Goal: Task Accomplishment & Management: Complete application form

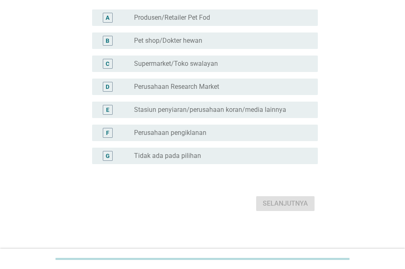
scroll to position [82, 0]
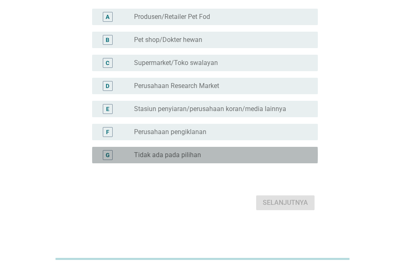
drag, startPoint x: 192, startPoint y: 161, endPoint x: 215, endPoint y: 177, distance: 27.5
click at [192, 160] on div "radio_button_unchecked Tidak ada pada pilihan" at bounding box center [222, 155] width 177 height 10
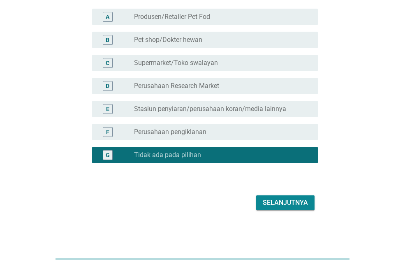
click at [291, 210] on button "Selanjutnya" at bounding box center [285, 202] width 58 height 15
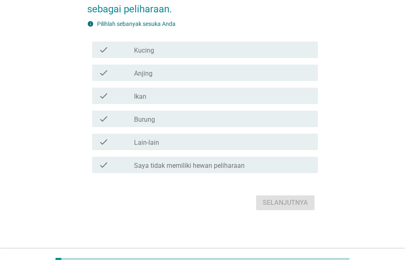
scroll to position [0, 0]
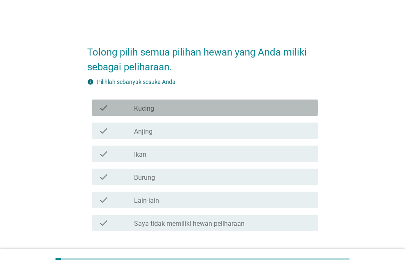
click at [154, 111] on label "Kucing" at bounding box center [144, 109] width 20 height 8
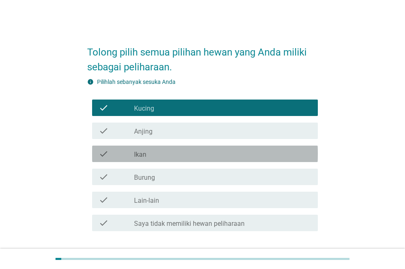
click at [161, 154] on div "check_box_outline_blank Ikan" at bounding box center [222, 154] width 177 height 10
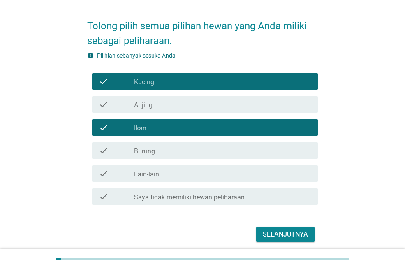
scroll to position [41, 0]
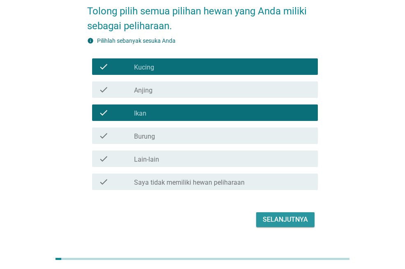
drag, startPoint x: 292, startPoint y: 219, endPoint x: 284, endPoint y: 221, distance: 7.6
click at [292, 219] on div "Selanjutnya" at bounding box center [285, 220] width 45 height 10
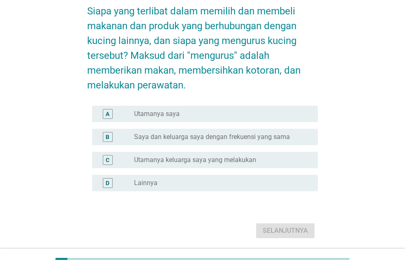
scroll to position [0, 0]
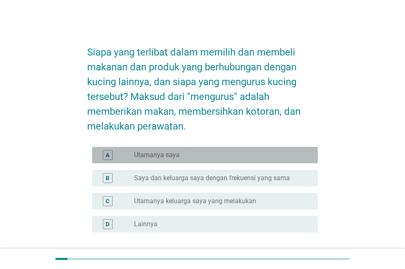
drag, startPoint x: 174, startPoint y: 154, endPoint x: 199, endPoint y: 192, distance: 45.8
click at [174, 154] on label "Utamanya saya" at bounding box center [157, 155] width 46 height 8
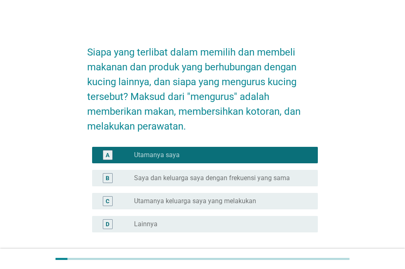
scroll to position [41, 0]
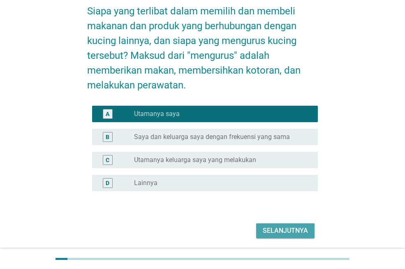
click at [285, 230] on div "Selanjutnya" at bounding box center [285, 231] width 45 height 10
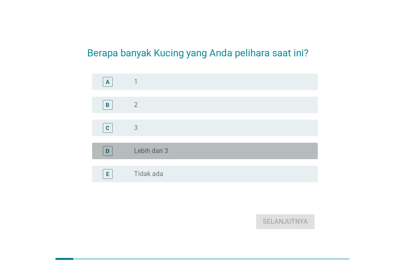
click at [162, 144] on div "D radio_button_unchecked Lebih dari 3" at bounding box center [205, 151] width 226 height 16
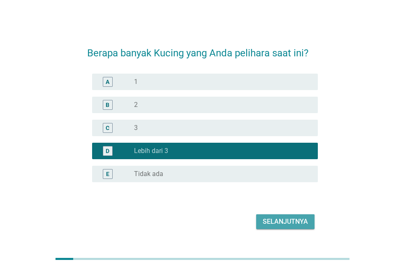
click at [277, 222] on div "Selanjutnya" at bounding box center [285, 222] width 45 height 10
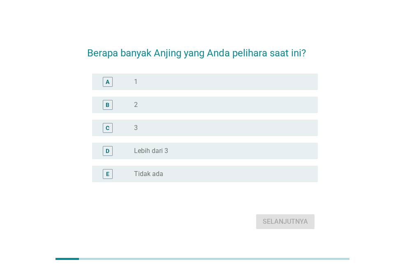
click at [150, 178] on div "radio_button_unchecked Tidak ada" at bounding box center [222, 174] width 177 height 10
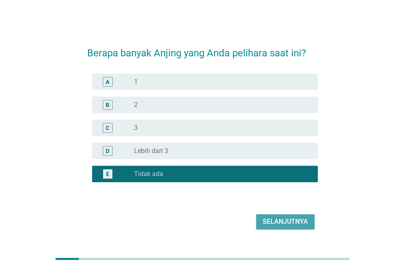
click at [278, 215] on button "Selanjutnya" at bounding box center [285, 221] width 58 height 15
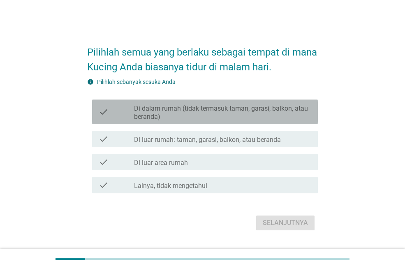
click at [258, 112] on label "Di dalam rumah (tidak termasuk taman, garasi, balkon, atau beranda)" at bounding box center [222, 113] width 177 height 16
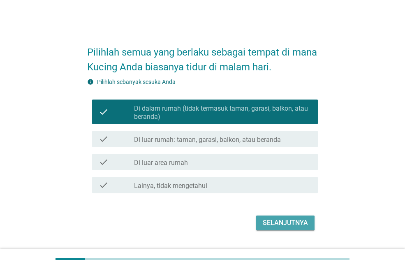
click at [289, 226] on div "Selanjutnya" at bounding box center [285, 223] width 45 height 10
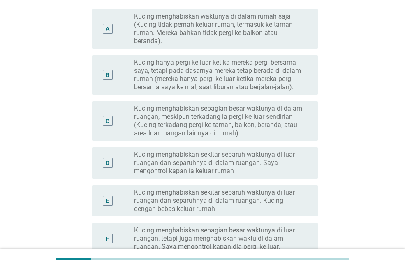
scroll to position [123, 0]
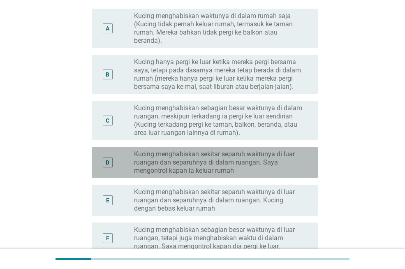
click at [262, 168] on label "Kucing menghabiskan sekitar separuh waktunya di luar ruangan dan separuhnya di …" at bounding box center [219, 162] width 171 height 25
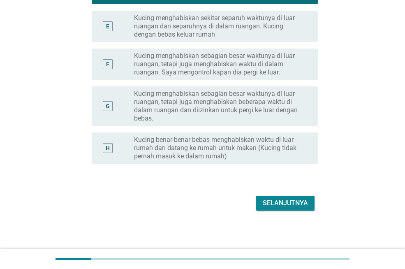
scroll to position [298, 0]
drag, startPoint x: 282, startPoint y: 192, endPoint x: 280, endPoint y: 198, distance: 6.0
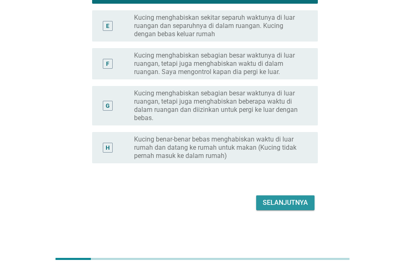
click at [279, 205] on div "Selanjutnya" at bounding box center [285, 203] width 45 height 10
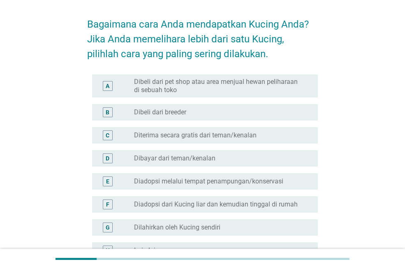
scroll to position [41, 0]
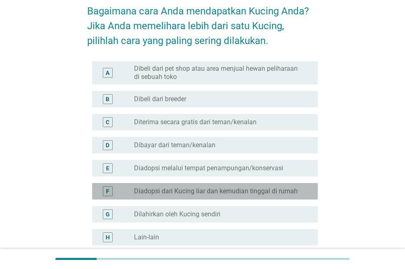
click at [286, 188] on label "Diadopsi dari Kucing liar dan kemudian tinggal di rumah" at bounding box center [216, 191] width 164 height 8
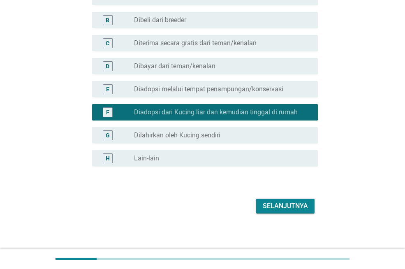
scroll to position [123, 0]
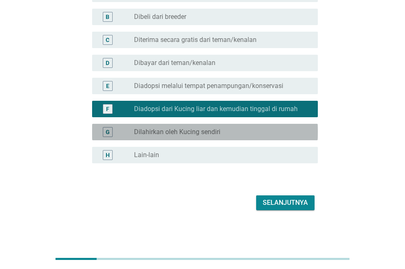
click at [213, 135] on label "Dilahirkan oleh Kucing sendiri" at bounding box center [177, 132] width 86 height 8
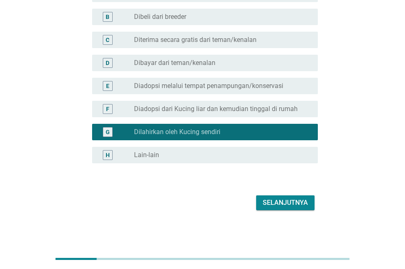
click at [279, 202] on div "Selanjutnya" at bounding box center [285, 203] width 45 height 10
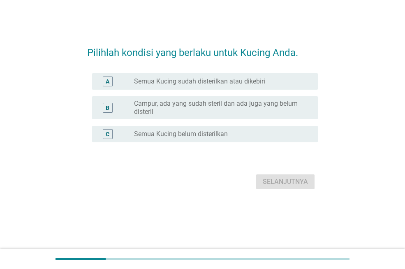
scroll to position [0, 0]
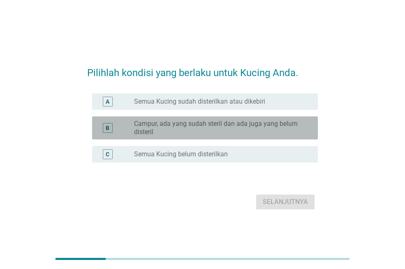
click at [234, 122] on label "Campur, ada yang sudah steril dan ada juga yang belum disteril" at bounding box center [219, 128] width 171 height 16
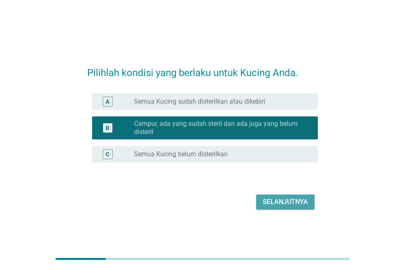
click at [265, 200] on div "Selanjutnya" at bounding box center [285, 202] width 45 height 10
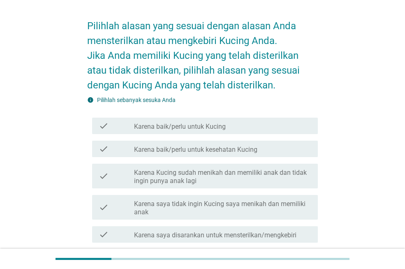
scroll to position [41, 0]
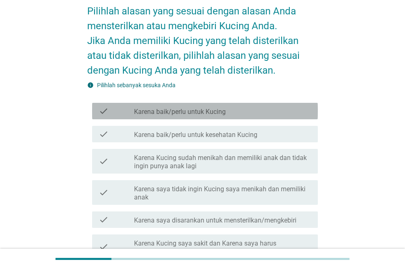
click at [212, 103] on div "check check_box_outline_blank Karena baik/perlu untuk Kucing" at bounding box center [205, 111] width 226 height 16
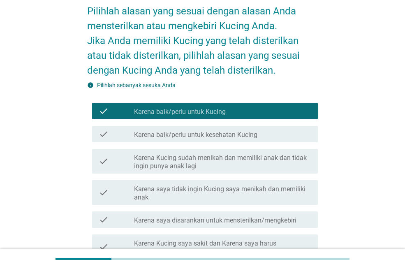
click at [207, 154] on label "Karena Kucing sudah menikah dan memiliki anak dan tidak ingin punya anak lagi" at bounding box center [222, 162] width 177 height 16
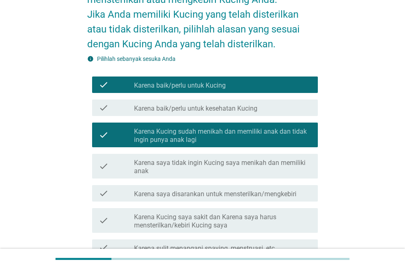
scroll to position [82, 0]
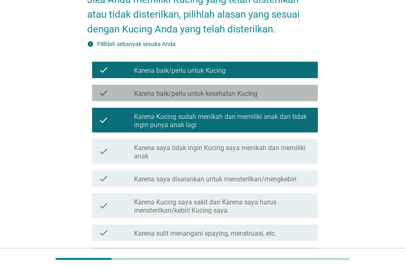
click at [241, 95] on label "Karena baik/perlu untuk kesehatan Kucing" at bounding box center [195, 94] width 123 height 8
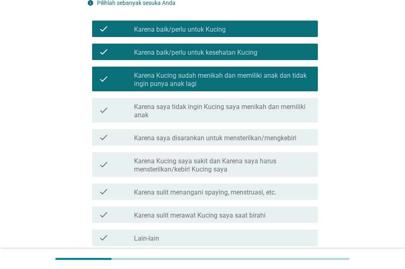
scroll to position [165, 0]
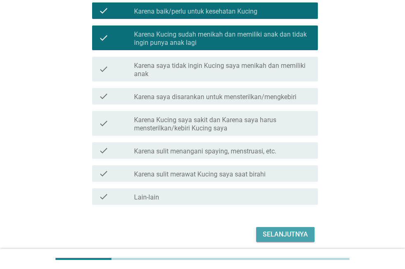
click at [285, 230] on div "Selanjutnya" at bounding box center [285, 235] width 45 height 10
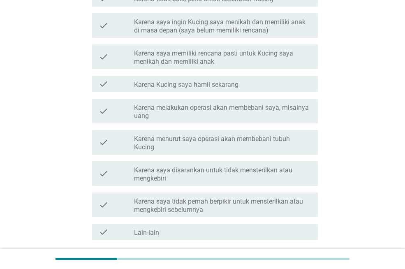
scroll to position [123, 0]
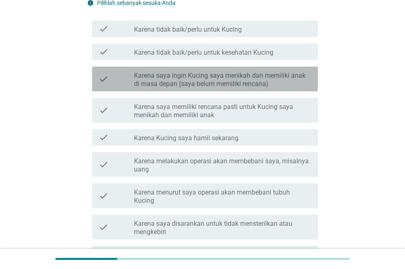
click at [210, 70] on div "check_box_outline_blank Karena saya ingin Kucing saya menikah dan memiliki anak…" at bounding box center [222, 79] width 177 height 18
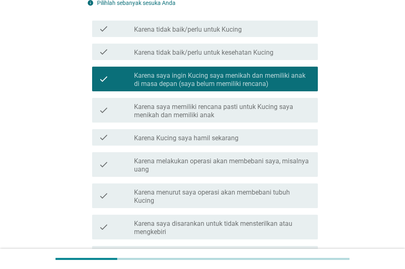
scroll to position [206, 0]
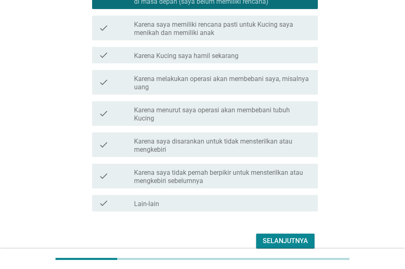
click at [212, 118] on label "Karena menurut saya operasi akan membebani tubuh Kucing" at bounding box center [222, 114] width 177 height 16
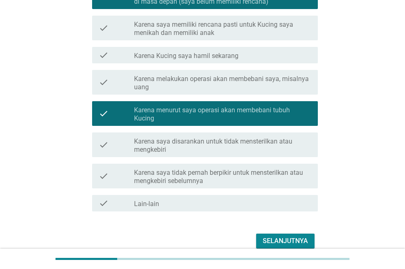
click at [217, 107] on label "Karena menurut saya operasi akan membebani tubuh Kucing" at bounding box center [222, 114] width 177 height 16
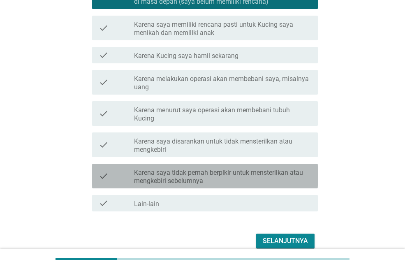
click at [200, 181] on label "Karena saya tidak pernah berpikir untuk mensterilkan atau mengkebiri sebelumnya" at bounding box center [222, 177] width 177 height 16
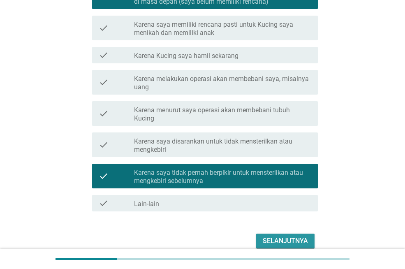
drag, startPoint x: 257, startPoint y: 240, endPoint x: 253, endPoint y: 235, distance: 6.1
click at [257, 240] on button "Selanjutnya" at bounding box center [285, 241] width 58 height 15
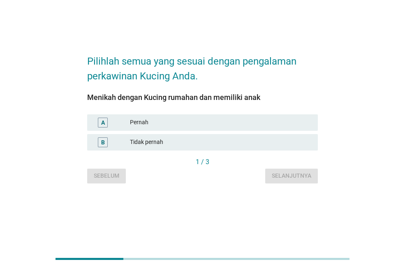
scroll to position [0, 0]
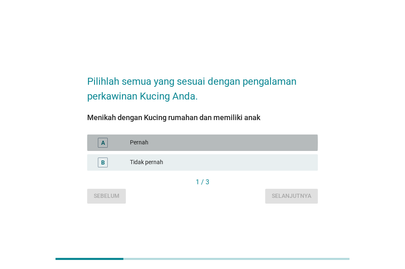
click at [170, 140] on div "Pernah" at bounding box center [220, 143] width 181 height 10
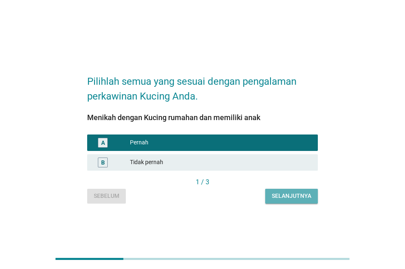
drag, startPoint x: 277, startPoint y: 194, endPoint x: 229, endPoint y: 188, distance: 48.4
click at [275, 194] on div "Selanjutnya" at bounding box center [292, 196] width 40 height 9
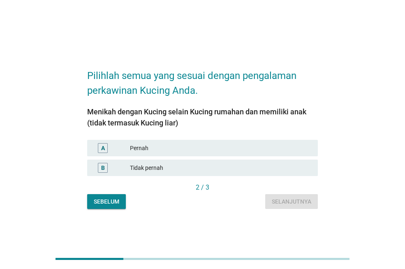
click at [160, 146] on div "Pernah" at bounding box center [220, 148] width 181 height 10
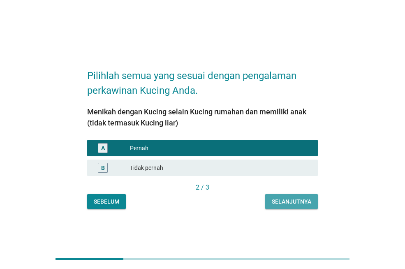
click at [286, 206] on button "Selanjutnya" at bounding box center [291, 201] width 53 height 15
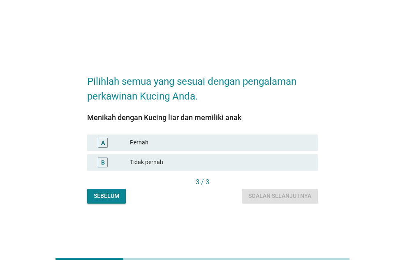
click at [167, 164] on div "Tidak pernah" at bounding box center [220, 163] width 181 height 10
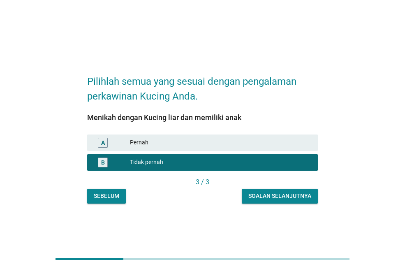
click at [259, 201] on button "Soalan selanjutnya" at bounding box center [280, 196] width 76 height 15
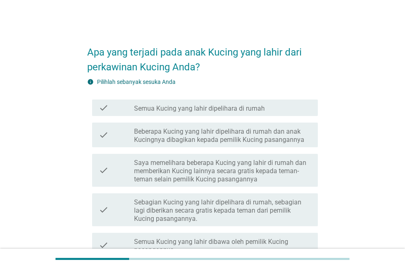
click at [226, 111] on label "Semua Kucing yang lahir dipelihara di rumah" at bounding box center [199, 109] width 131 height 8
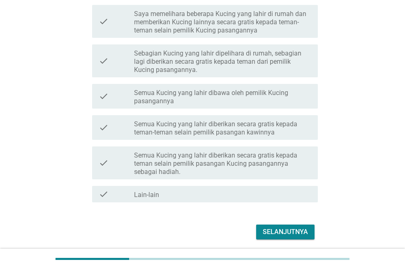
scroll to position [178, 0]
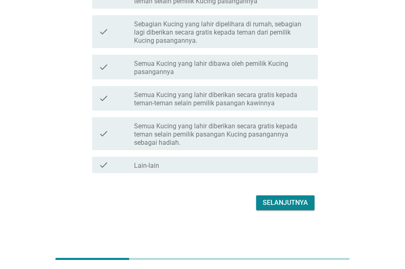
click at [281, 196] on button "Selanjutnya" at bounding box center [285, 202] width 58 height 15
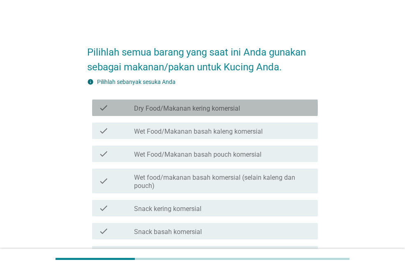
click at [215, 108] on label "Dry Food/Makanan kering komersial" at bounding box center [187, 109] width 106 height 8
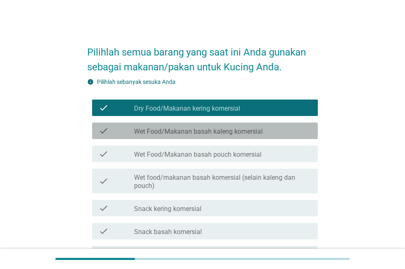
click at [228, 134] on label "Wet Food/Makanan basah kaleng komersial" at bounding box center [198, 132] width 129 height 8
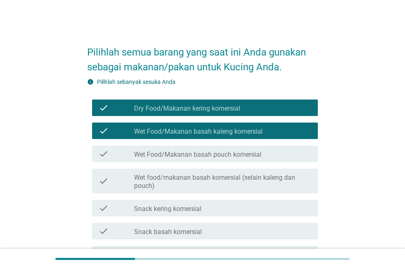
click at [232, 151] on label "Wet Food/Makanan basah pouch komersial" at bounding box center [198, 155] width 128 height 8
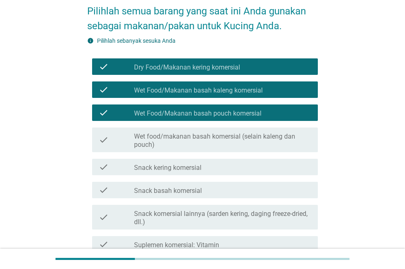
scroll to position [82, 0]
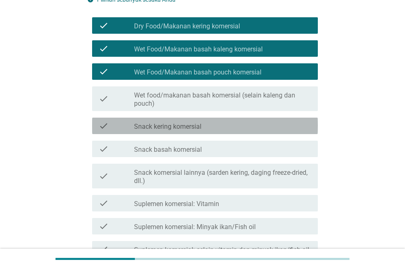
click at [214, 130] on div "check_box_outline_blank Snack kering komersial" at bounding box center [222, 126] width 177 height 10
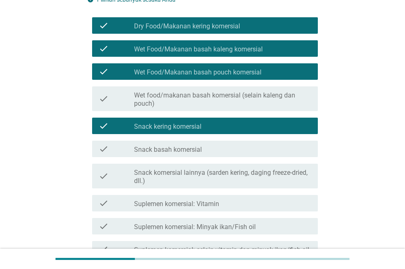
click at [215, 149] on div "check_box_outline_blank Snack basah komersial" at bounding box center [222, 149] width 177 height 10
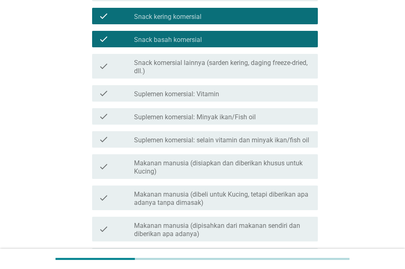
scroll to position [206, 0]
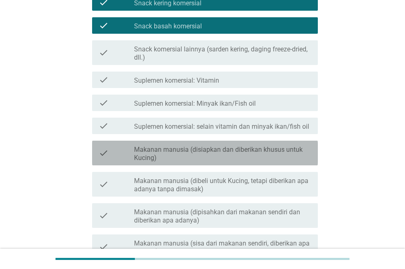
click at [216, 149] on label "Makanan manusia (disiapkan dan diberikan khusus untuk Kucing)" at bounding box center [222, 154] width 177 height 16
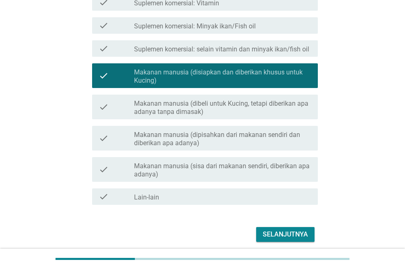
scroll to position [288, 0]
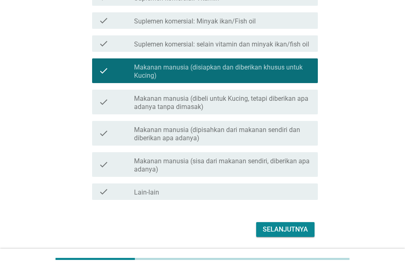
click at [260, 163] on label "Makanan manusia (sisa dari makanan sendiri, diberikan apa adanya)" at bounding box center [222, 165] width 177 height 16
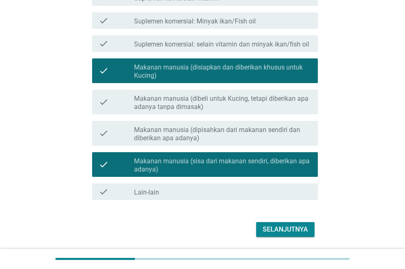
click at [289, 226] on div "Selanjutnya" at bounding box center [285, 230] width 45 height 10
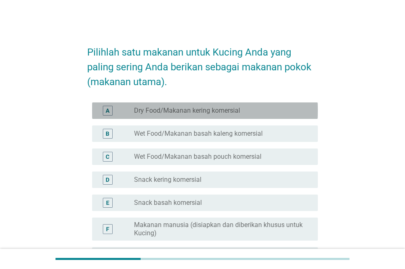
click at [209, 115] on div "radio_button_unchecked Dry Food/Makanan kering komersial" at bounding box center [222, 111] width 177 height 10
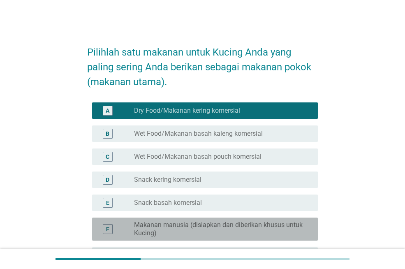
click at [181, 230] on label "Makanan manusia (disiapkan dan diberikan khusus untuk Kucing)" at bounding box center [219, 229] width 171 height 16
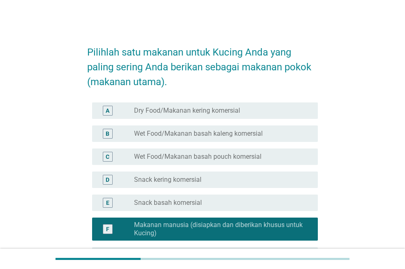
click at [198, 108] on label "Dry Food/Makanan kering komersial" at bounding box center [187, 111] width 106 height 8
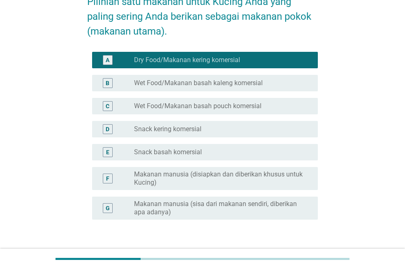
scroll to position [107, 0]
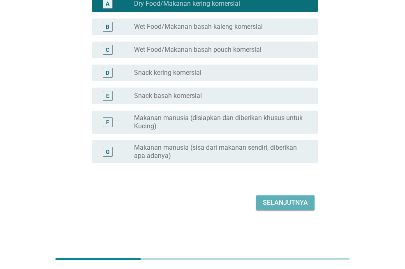
drag, startPoint x: 274, startPoint y: 202, endPoint x: 258, endPoint y: 200, distance: 15.7
click at [274, 202] on div "Selanjutnya" at bounding box center [285, 203] width 45 height 10
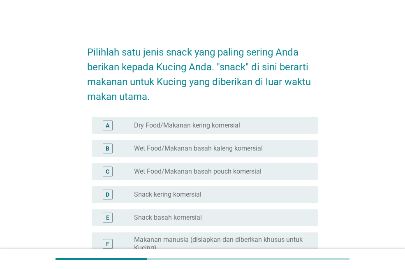
scroll to position [41, 0]
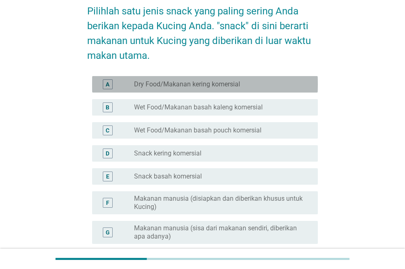
drag, startPoint x: 222, startPoint y: 84, endPoint x: 227, endPoint y: 89, distance: 7.0
click at [222, 84] on label "Dry Food/Makanan kering komersial" at bounding box center [187, 84] width 106 height 8
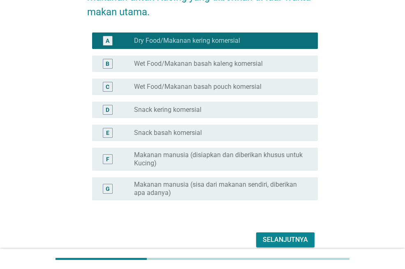
scroll to position [122, 0]
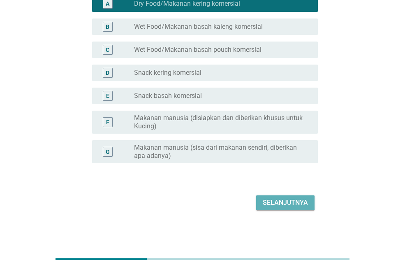
click at [273, 206] on div "Selanjutnya" at bounding box center [285, 203] width 45 height 10
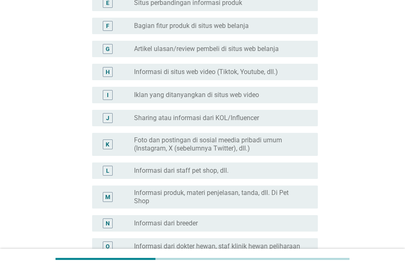
scroll to position [247, 0]
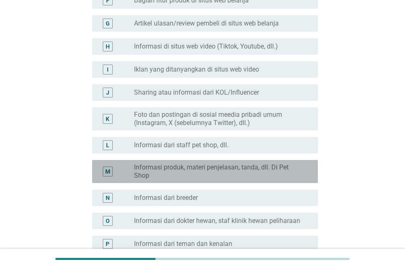
click at [263, 165] on label "Informasi produk, materi penjelasan, tanda, dll. Di Pet Shop" at bounding box center [219, 171] width 171 height 16
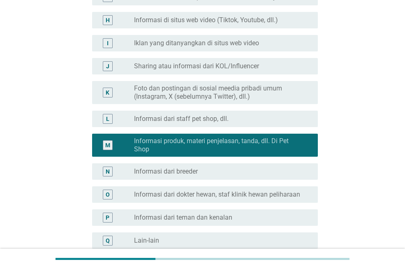
scroll to position [288, 0]
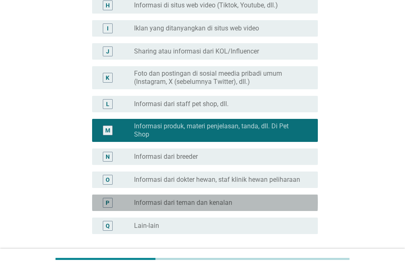
click at [238, 201] on div "radio_button_unchecked Informasi dari teman dan [PERSON_NAME]" at bounding box center [219, 203] width 171 height 8
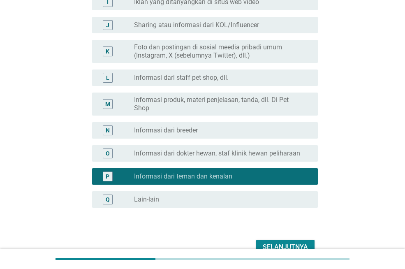
scroll to position [329, 0]
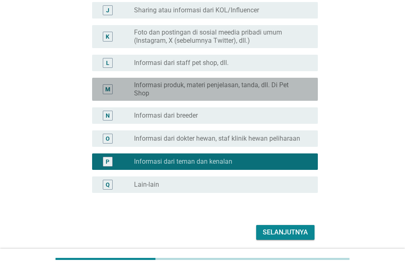
click at [200, 87] on label "Informasi produk, materi penjelasan, tanda, dll. Di Pet Shop" at bounding box center [219, 89] width 171 height 16
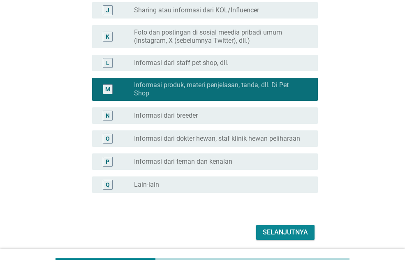
click at [275, 227] on button "Selanjutnya" at bounding box center [285, 232] width 58 height 15
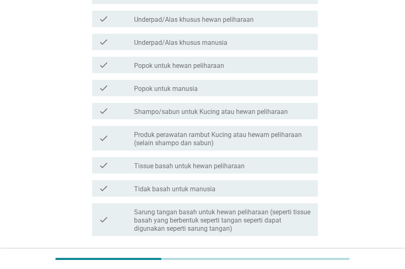
scroll to position [0, 0]
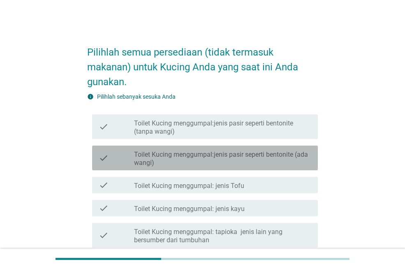
click at [250, 156] on label "Toilet Kucing menggumpal:jenis pasir seperti bentonite (ada wangi)" at bounding box center [222, 159] width 177 height 16
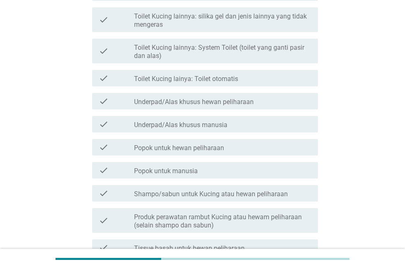
scroll to position [288, 0]
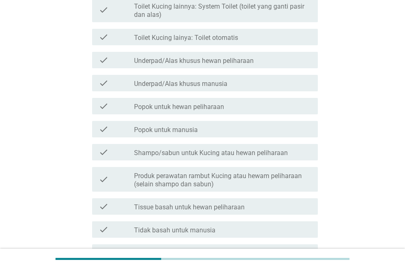
click at [251, 152] on label "Shampo/sabun untuk Kucing atau hewan peliharaan" at bounding box center [211, 153] width 154 height 8
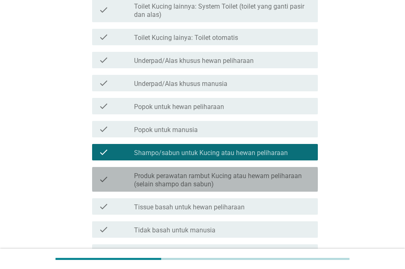
click at [234, 186] on label "Produk perawatan rambut Kucing atau hewam peliharaan (selain shampo dan sabun)" at bounding box center [222, 180] width 177 height 16
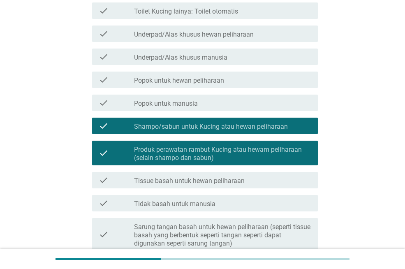
scroll to position [329, 0]
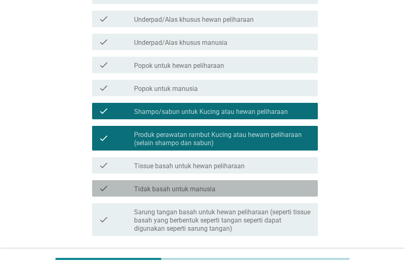
click at [227, 189] on div "check_box_outline_blank Tidak basah untuk manusia" at bounding box center [222, 189] width 177 height 10
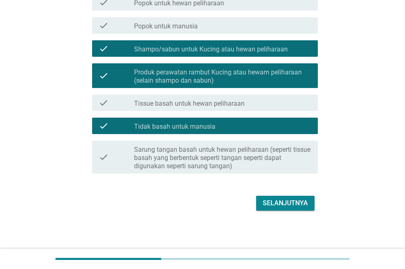
scroll to position [392, 0]
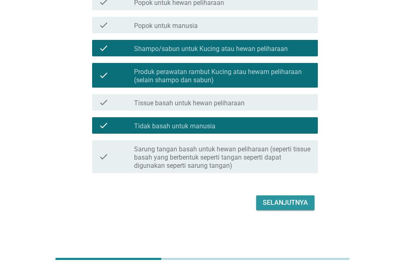
click at [277, 200] on div "Selanjutnya" at bounding box center [285, 203] width 45 height 10
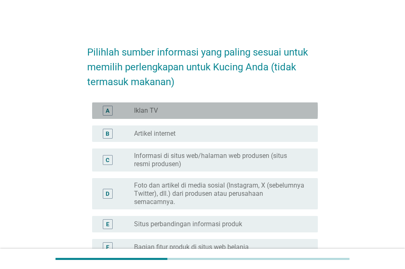
click at [189, 118] on div "A radio_button_unchecked Iklan TV" at bounding box center [205, 110] width 226 height 16
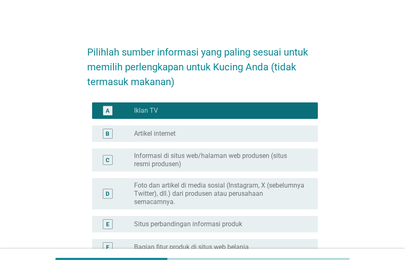
drag, startPoint x: 182, startPoint y: 134, endPoint x: 185, endPoint y: 129, distance: 6.1
click at [183, 132] on div "radio_button_unchecked Artikel internet" at bounding box center [219, 134] width 171 height 8
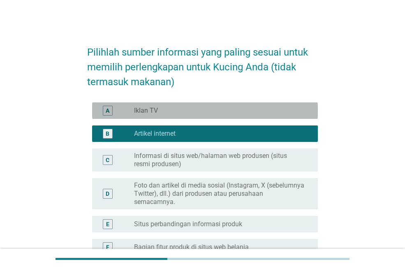
click at [193, 113] on div "radio_button_unchecked Iklan TV" at bounding box center [219, 111] width 171 height 8
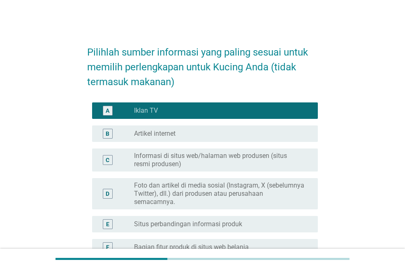
click at [187, 138] on div "radio_button_unchecked Artikel internet" at bounding box center [222, 134] width 177 height 10
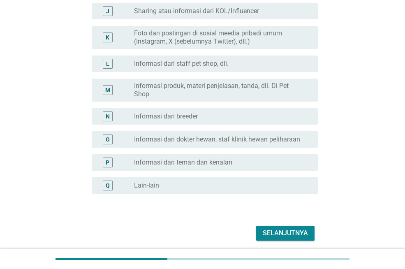
scroll to position [329, 0]
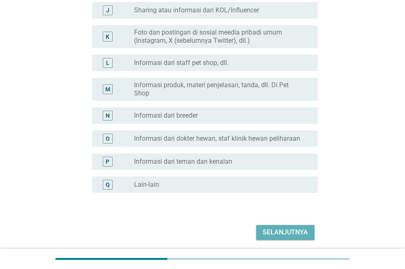
click at [270, 228] on div "Selanjutnya" at bounding box center [285, 233] width 45 height 10
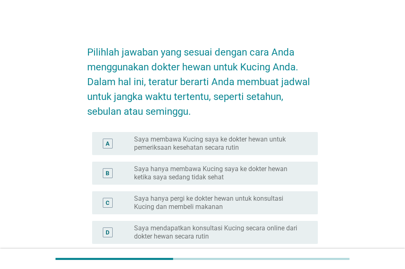
click at [201, 169] on label "Saya hanya membawa Kucing saya ke dokter hewan ketika saya sedang tidak sehat" at bounding box center [219, 173] width 171 height 16
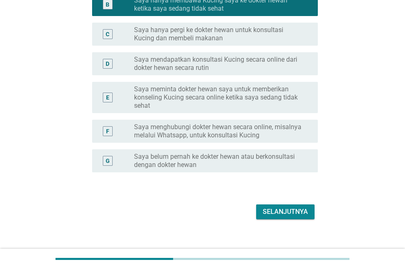
scroll to position [178, 0]
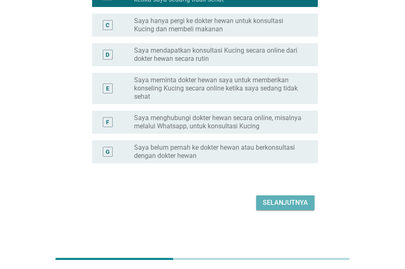
drag, startPoint x: 282, startPoint y: 202, endPoint x: 276, endPoint y: 204, distance: 6.3
click at [282, 202] on div "Selanjutnya" at bounding box center [285, 203] width 45 height 10
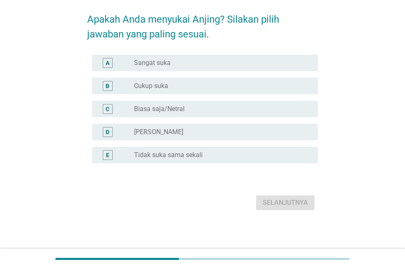
scroll to position [0, 0]
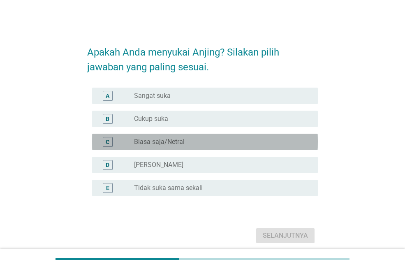
click at [163, 140] on label "Biasa saja/Netral" at bounding box center [159, 142] width 51 height 8
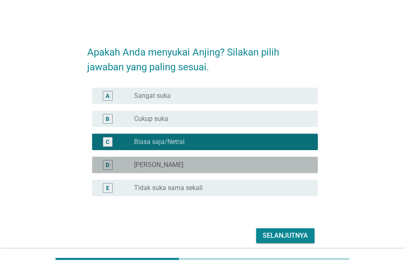
click at [186, 165] on div "radio_button_unchecked Kurang Suka" at bounding box center [219, 165] width 171 height 8
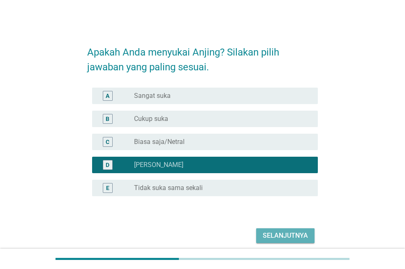
drag, startPoint x: 289, startPoint y: 231, endPoint x: 198, endPoint y: 221, distance: 91.5
click at [289, 231] on div "Selanjutnya" at bounding box center [285, 236] width 45 height 10
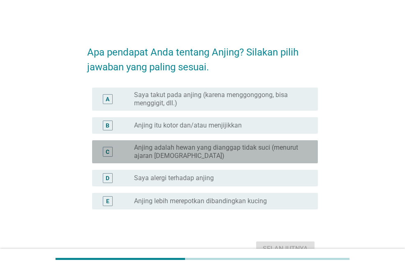
click at [192, 153] on label "Anjing adalah hewan yang dianggap tidak suci (menurut ajaran [DEMOGRAPHIC_DATA])" at bounding box center [219, 152] width 171 height 16
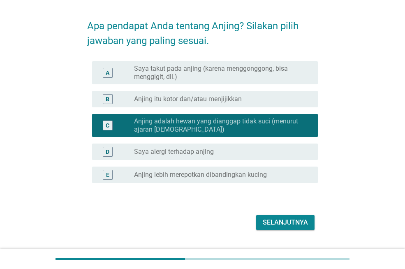
scroll to position [41, 0]
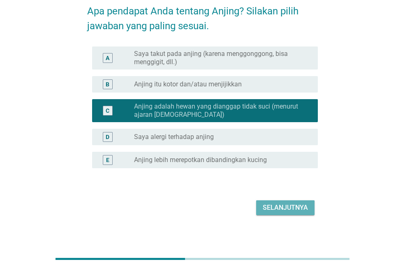
drag, startPoint x: 290, startPoint y: 212, endPoint x: 262, endPoint y: 214, distance: 28.5
click at [290, 212] on div "Selanjutnya" at bounding box center [285, 208] width 45 height 10
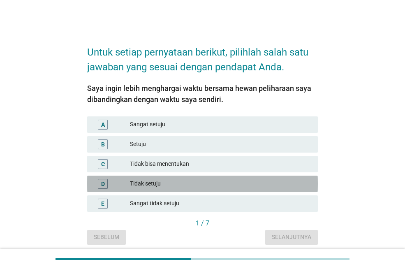
click at [175, 179] on div "Tidak setuju" at bounding box center [220, 184] width 181 height 10
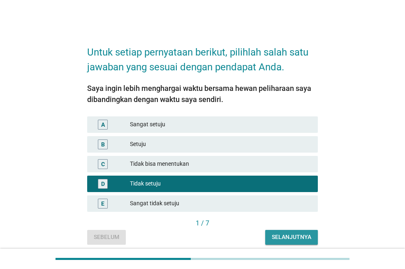
drag, startPoint x: 279, startPoint y: 235, endPoint x: 243, endPoint y: 234, distance: 36.2
click at [279, 235] on div "Selanjutnya" at bounding box center [292, 237] width 40 height 9
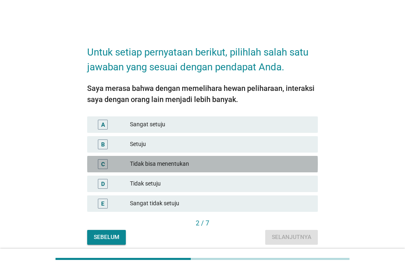
drag, startPoint x: 147, startPoint y: 163, endPoint x: 170, endPoint y: 177, distance: 26.6
click at [147, 163] on div "Tidak bisa menentukan" at bounding box center [220, 164] width 181 height 10
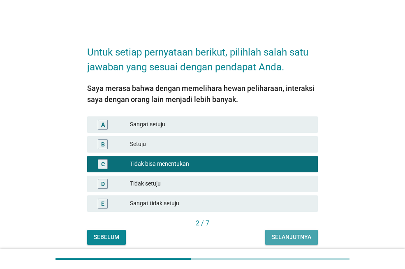
click at [284, 233] on div "Selanjutnya" at bounding box center [292, 237] width 40 height 9
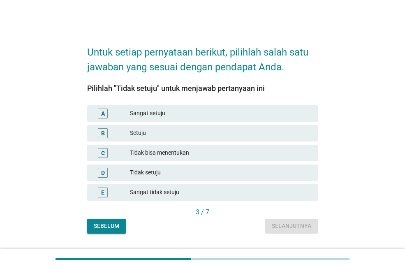
click at [164, 172] on div "Tidak setuju" at bounding box center [220, 173] width 181 height 10
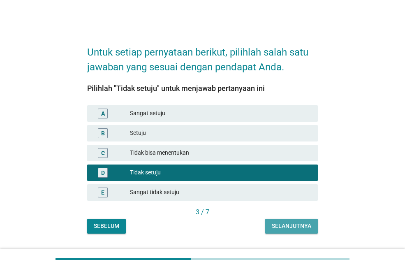
click at [274, 219] on button "Selanjutnya" at bounding box center [291, 226] width 53 height 15
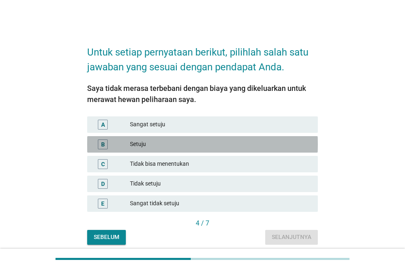
click at [156, 145] on div "Setuju" at bounding box center [220, 145] width 181 height 10
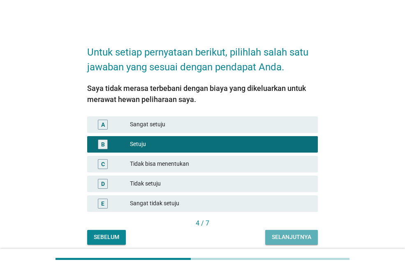
click at [273, 234] on div "Selanjutnya" at bounding box center [292, 237] width 40 height 9
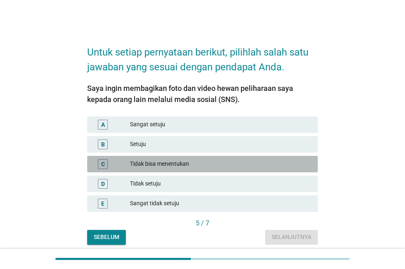
click at [166, 166] on div "Tidak bisa menentukan" at bounding box center [220, 164] width 181 height 10
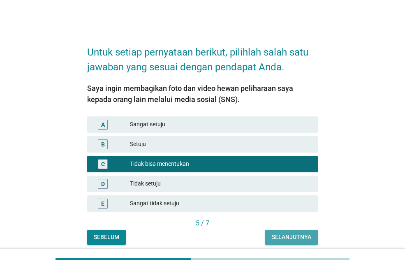
click at [286, 237] on div "Selanjutnya" at bounding box center [292, 237] width 40 height 9
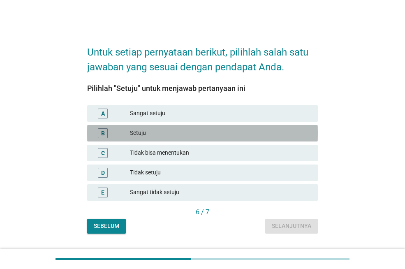
drag, startPoint x: 141, startPoint y: 128, endPoint x: 146, endPoint y: 137, distance: 9.4
click at [140, 131] on div "Setuju" at bounding box center [220, 133] width 181 height 10
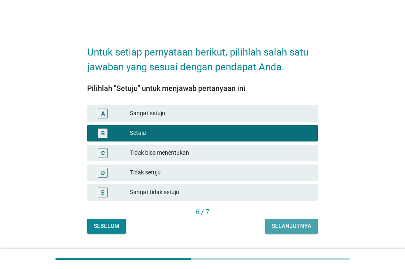
click at [289, 224] on div "Selanjutnya" at bounding box center [292, 226] width 40 height 9
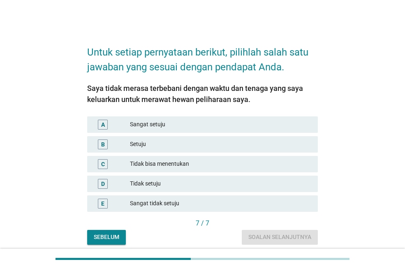
click at [143, 134] on div "A Sangat setuju" at bounding box center [203, 125] width 234 height 20
click at [151, 126] on div "Sangat setuju" at bounding box center [220, 125] width 181 height 10
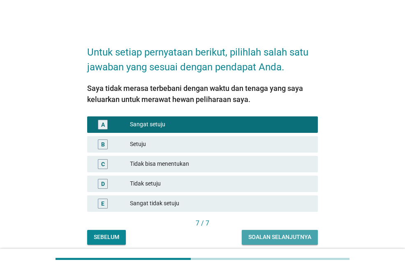
click at [306, 239] on div "Soalan selanjutnya" at bounding box center [280, 237] width 63 height 9
